Goal: Check status: Check status

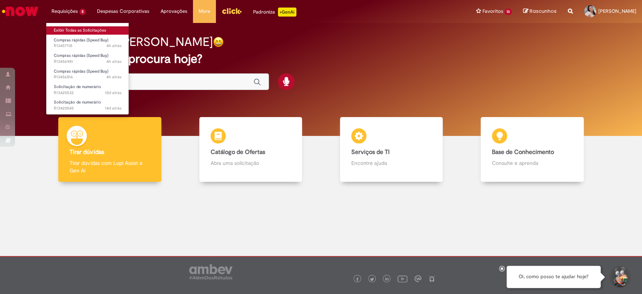
click at [73, 26] on link "Exibir Todas as Solicitações" at bounding box center [87, 30] width 83 height 8
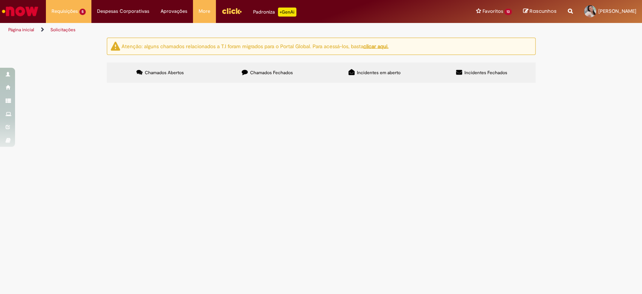
click at [0, 0] on td "Compras rápidas (Speed Buy)" at bounding box center [0, 0] width 0 height 0
click at [0, 0] on span "Compras rápidas (Speed Buy)" at bounding box center [0, 0] width 0 height 0
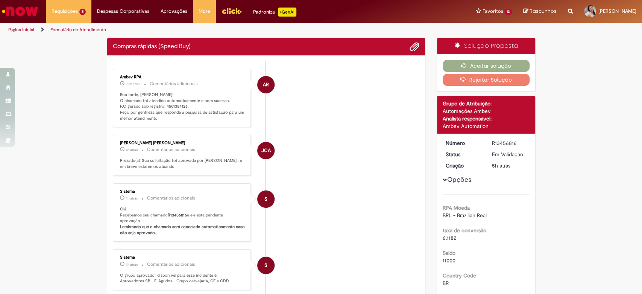
click at [177, 105] on p "Boa tarde, [PERSON_NAME]! O chamado foi atendido automaticamente e com sucesso.…" at bounding box center [182, 107] width 125 height 30
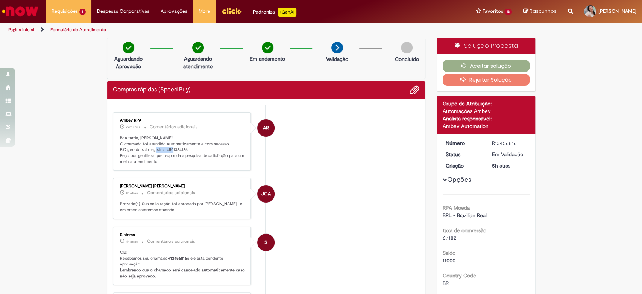
copy p "4501384126"
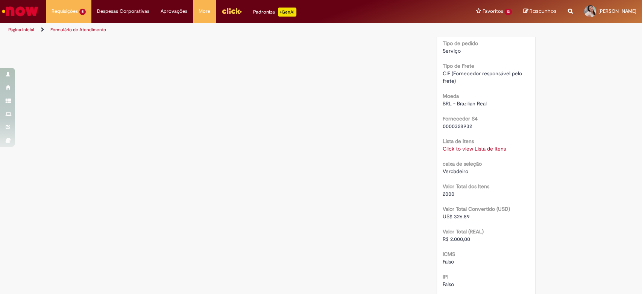
scroll to position [752, 0]
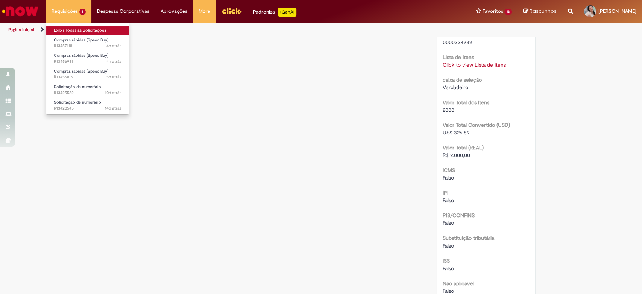
click at [68, 28] on link "Exibir Todas as Solicitações" at bounding box center [87, 30] width 83 height 8
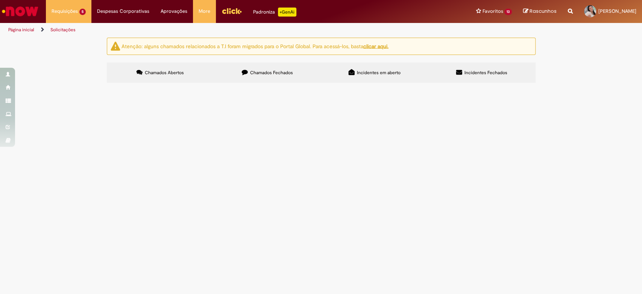
click at [0, 0] on span "Compras rápidas (Speed Buy)" at bounding box center [0, 0] width 0 height 0
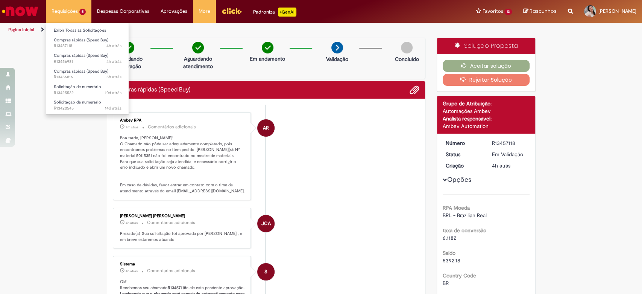
click at [71, 26] on li "Exibir Todas as Solicitações" at bounding box center [87, 30] width 83 height 10
click at [72, 29] on link "Exibir Todas as Solicitações" at bounding box center [87, 30] width 83 height 8
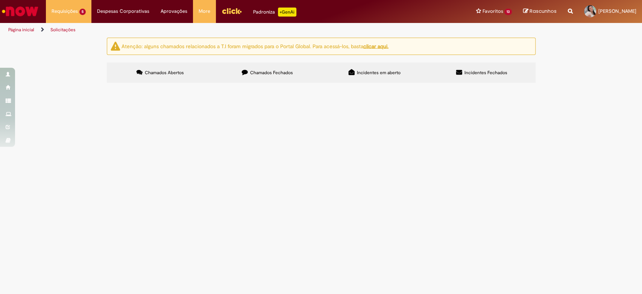
click at [0, 0] on span "Compras rápidas (Speed Buy)" at bounding box center [0, 0] width 0 height 0
